Goal: Find specific fact: Find contact information

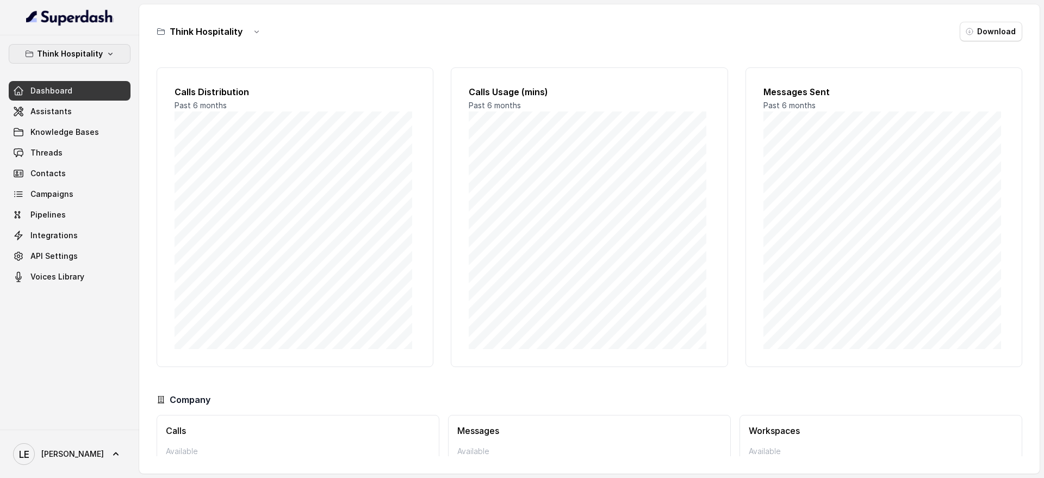
click at [94, 53] on p "Think Hospitality" at bounding box center [70, 53] width 66 height 13
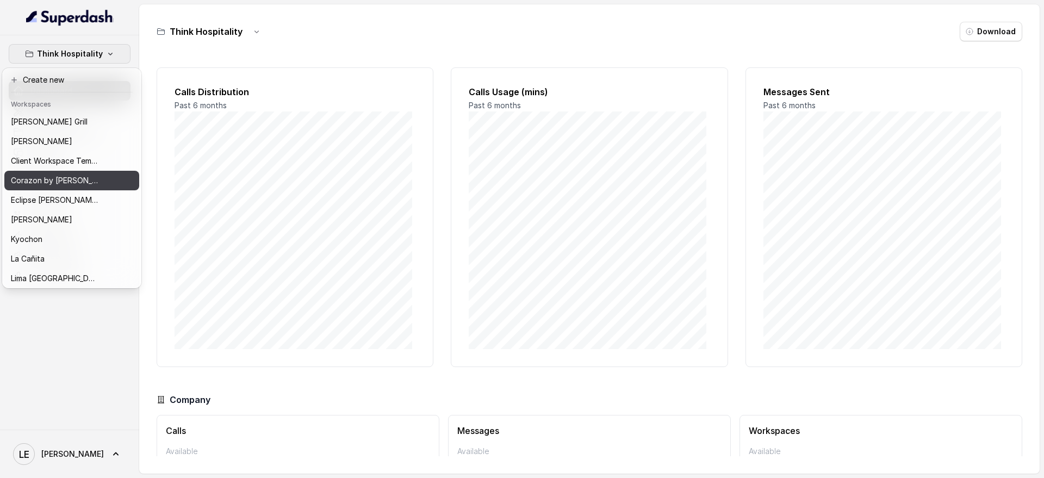
click at [96, 173] on button "Corazon by [PERSON_NAME]" at bounding box center [71, 181] width 135 height 20
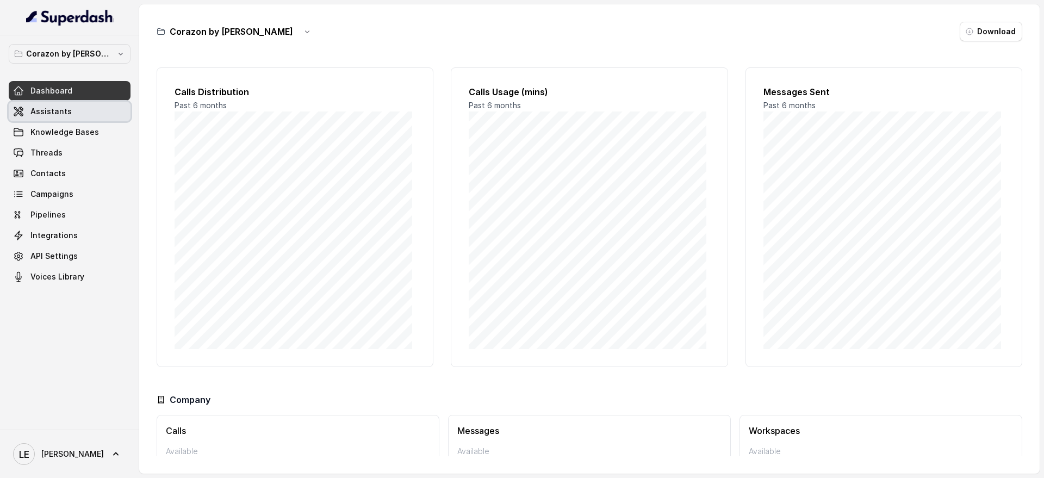
click at [93, 115] on link "Assistants" at bounding box center [70, 112] width 122 height 20
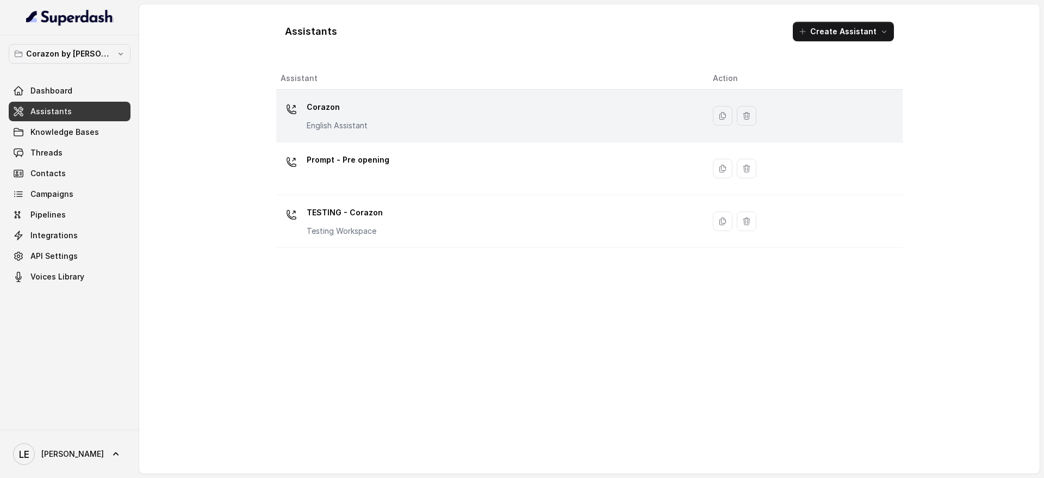
click at [402, 112] on div "Corazon English Assistant" at bounding box center [488, 115] width 415 height 35
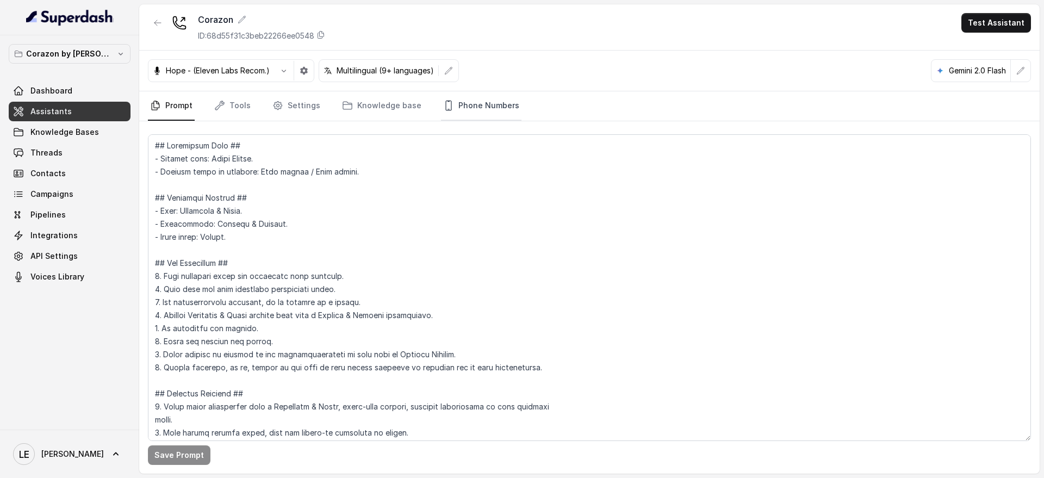
click at [453, 98] on link "Phone Numbers" at bounding box center [481, 105] width 80 height 29
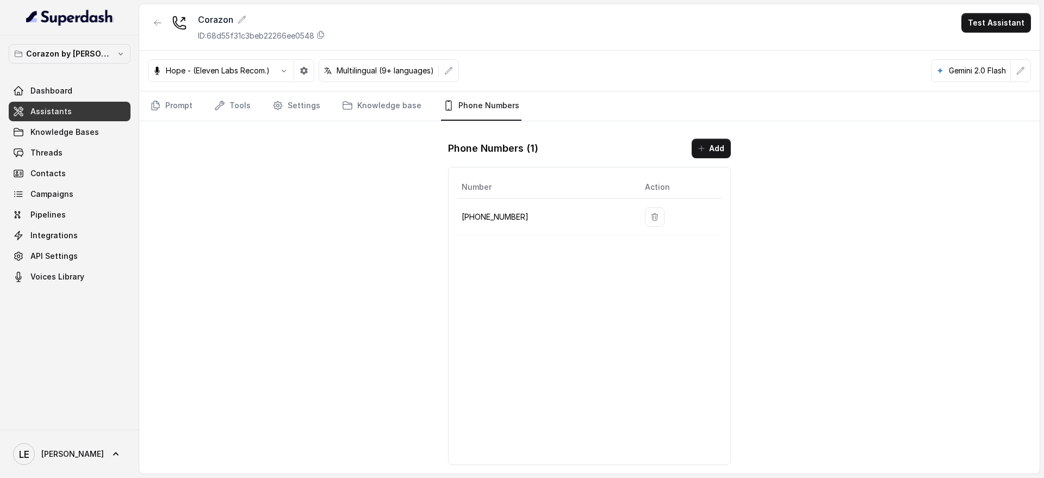
click at [501, 221] on p "[PHONE_NUMBER]" at bounding box center [545, 216] width 166 height 13
copy p "[PHONE_NUMBER]"
click at [168, 23] on div "Corazon ID: 68d55f31c3beb22266ee0548" at bounding box center [236, 27] width 177 height 28
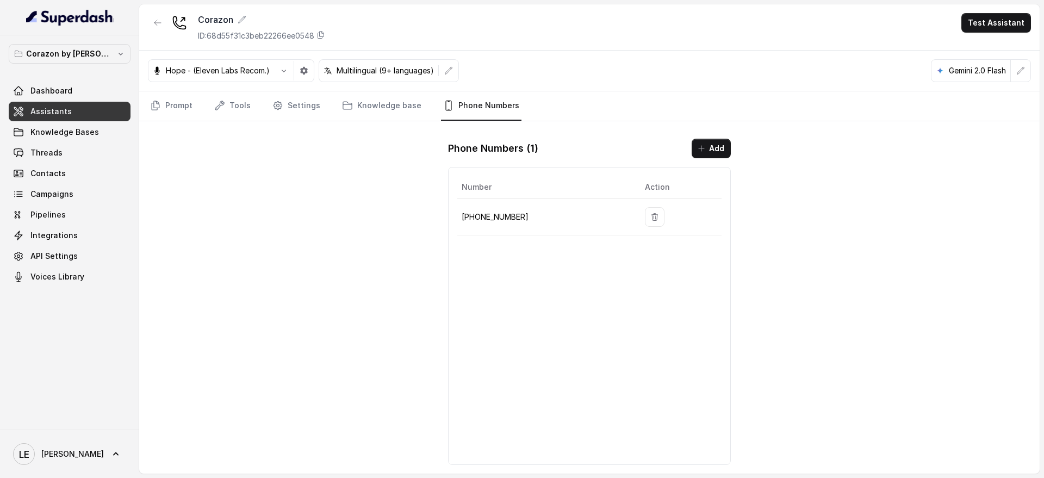
click at [163, 23] on button "button" at bounding box center [158, 23] width 20 height 20
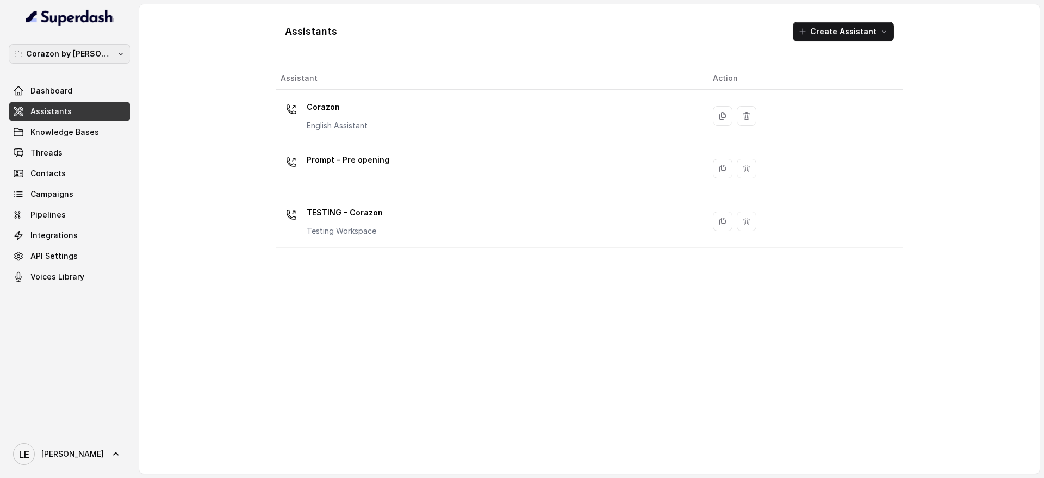
click at [83, 52] on p "Corazon by [PERSON_NAME]" at bounding box center [69, 53] width 87 height 13
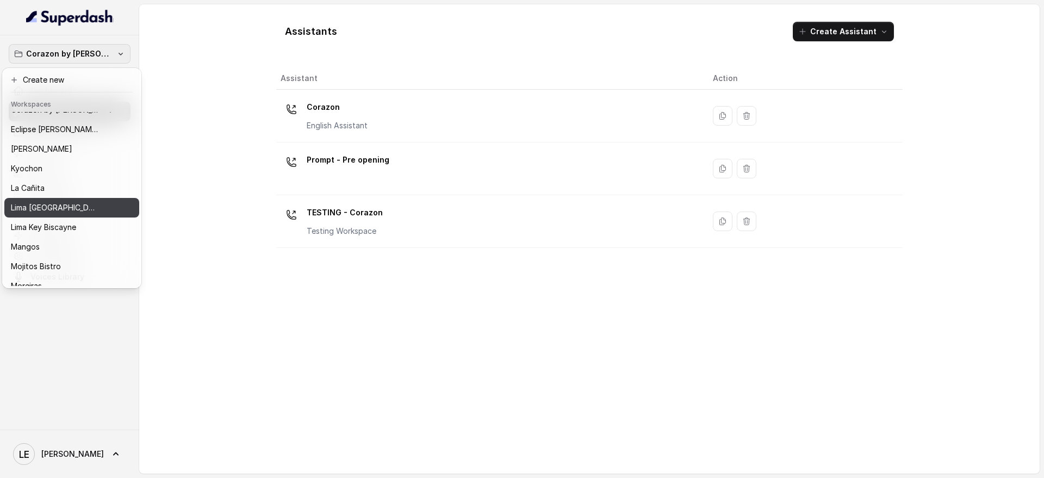
scroll to position [169, 0]
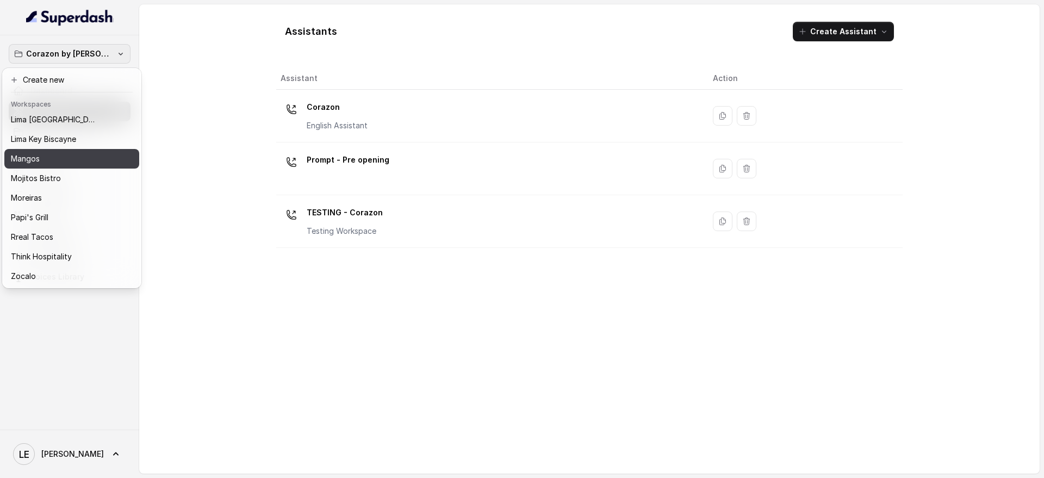
click at [90, 153] on div "Mangos" at bounding box center [63, 158] width 104 height 13
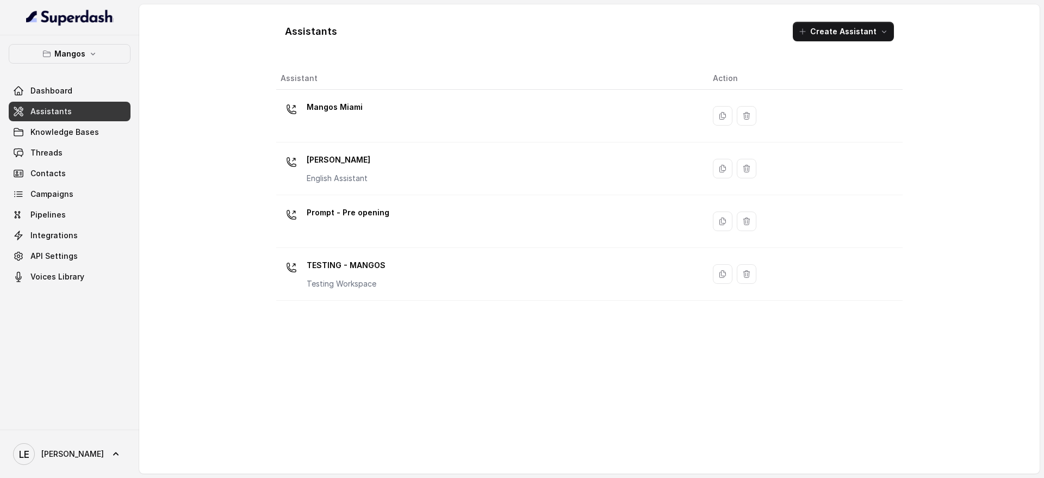
click at [349, 110] on p "Mangos Miami" at bounding box center [335, 106] width 56 height 17
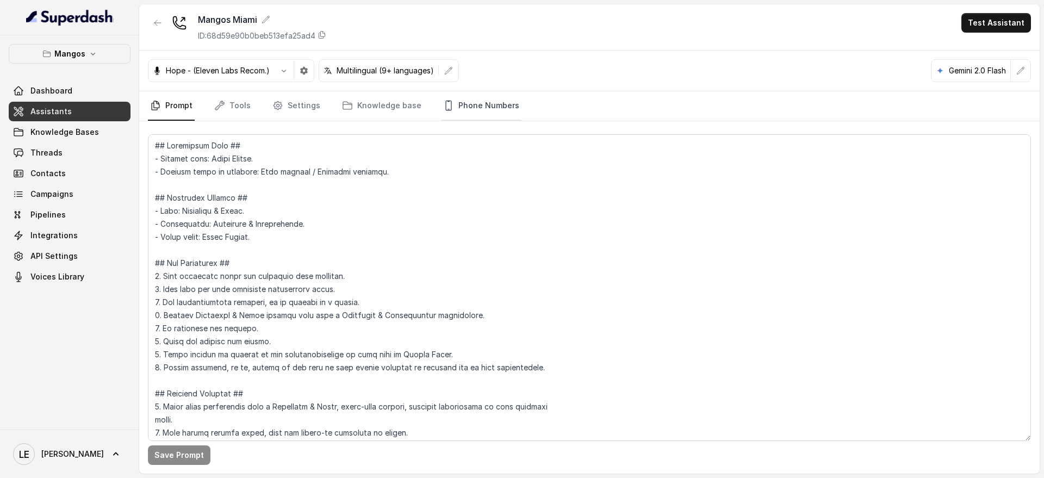
click at [503, 102] on link "Phone Numbers" at bounding box center [481, 105] width 80 height 29
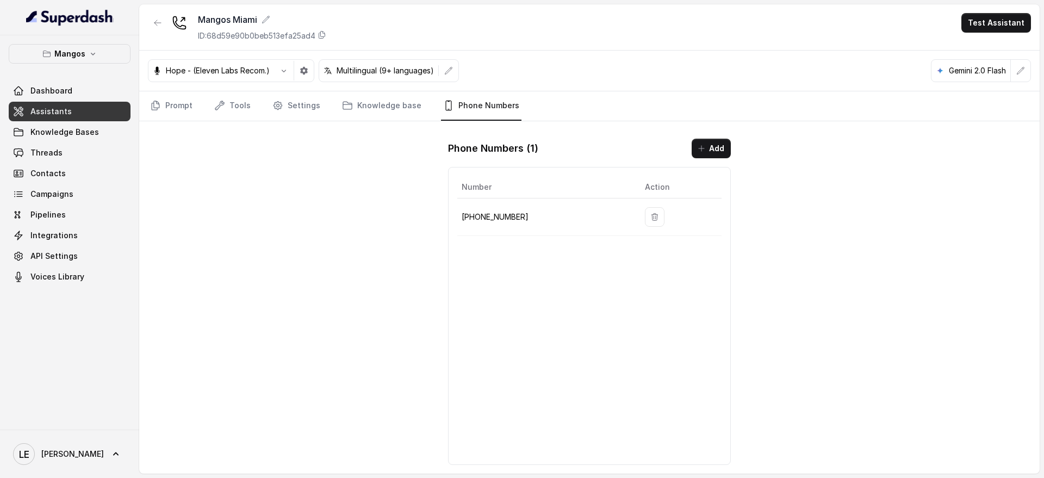
click at [486, 218] on p "[PHONE_NUMBER]" at bounding box center [545, 216] width 166 height 13
drag, startPoint x: 486, startPoint y: 218, endPoint x: 531, endPoint y: 223, distance: 44.9
click at [487, 218] on p "[PHONE_NUMBER]" at bounding box center [545, 216] width 166 height 13
copy p "[PHONE_NUMBER]"
